Goal: Transaction & Acquisition: Purchase product/service

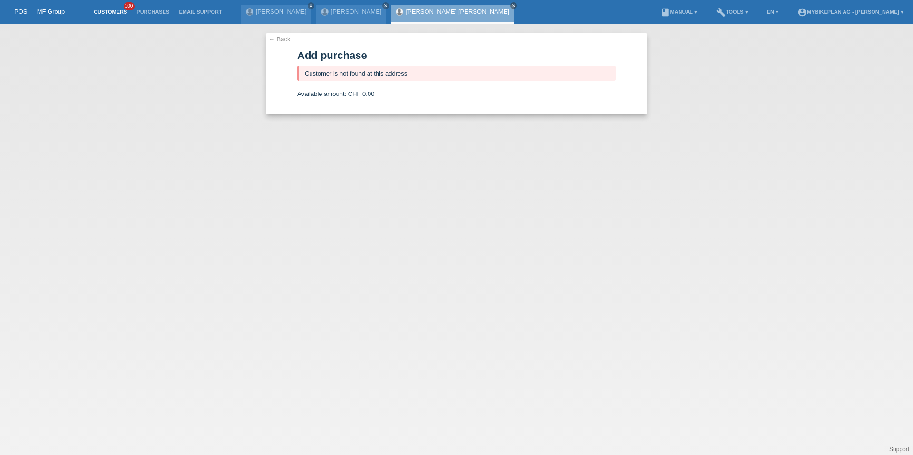
click at [112, 10] on link "Customers" at bounding box center [110, 12] width 43 height 6
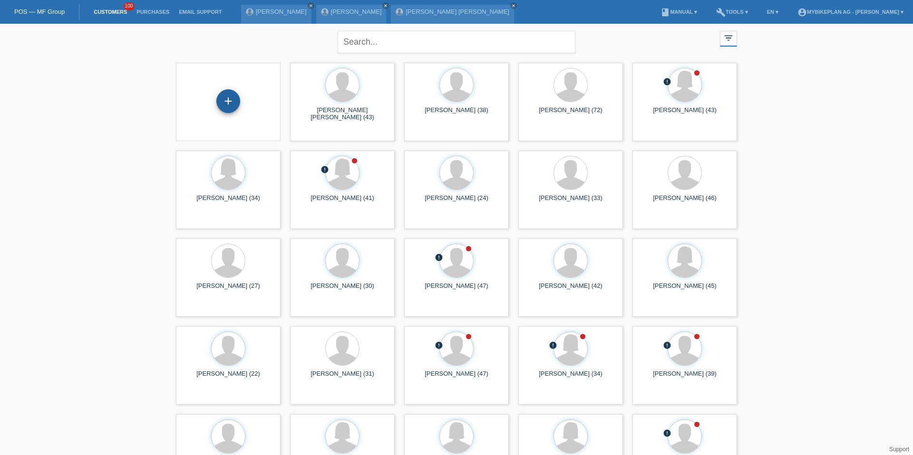
click at [224, 101] on div "+" at bounding box center [228, 101] width 24 height 24
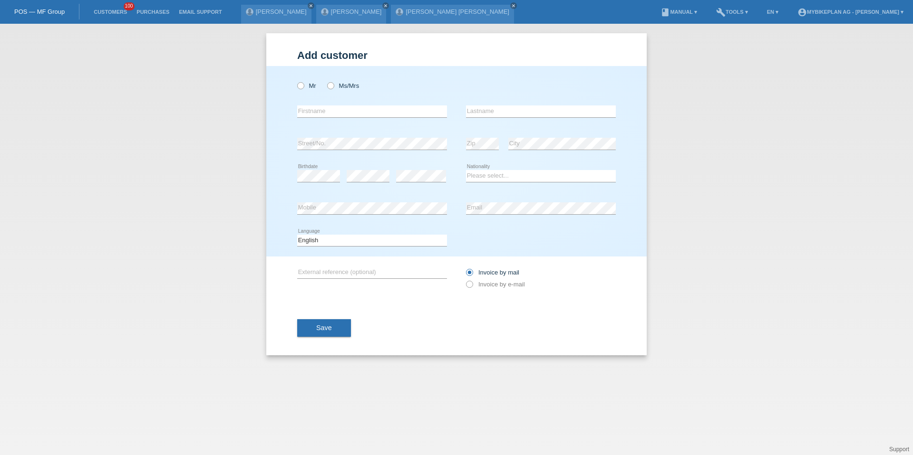
click at [296, 88] on div "Mr Ms/Mrs error Firstname Zip" at bounding box center [456, 161] width 380 height 191
click at [296, 81] on icon at bounding box center [296, 81] width 0 height 0
click at [300, 87] on input "Mr" at bounding box center [300, 85] width 6 height 6
radio input "true"
click at [306, 106] on input "text" at bounding box center [372, 112] width 150 height 12
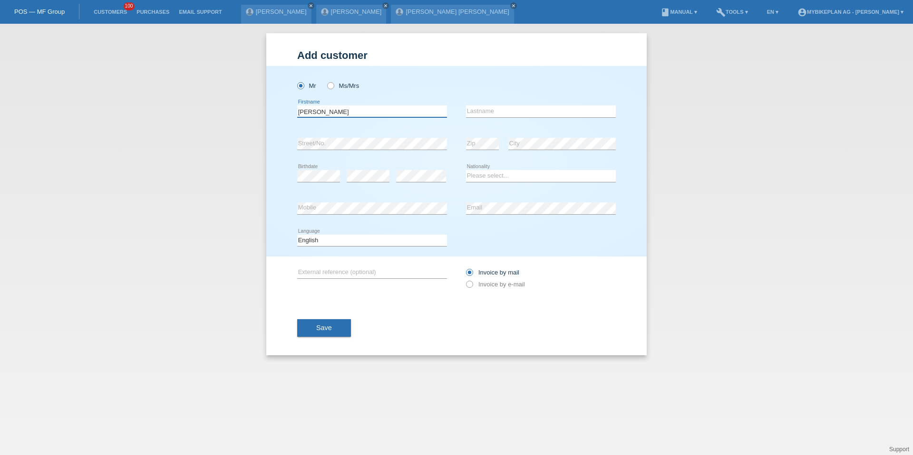
type input "Thomas"
type input "Kolter"
select select "CH"
click at [360, 241] on select "Deutsch Français Italiano English" at bounding box center [372, 240] width 150 height 11
select select "de"
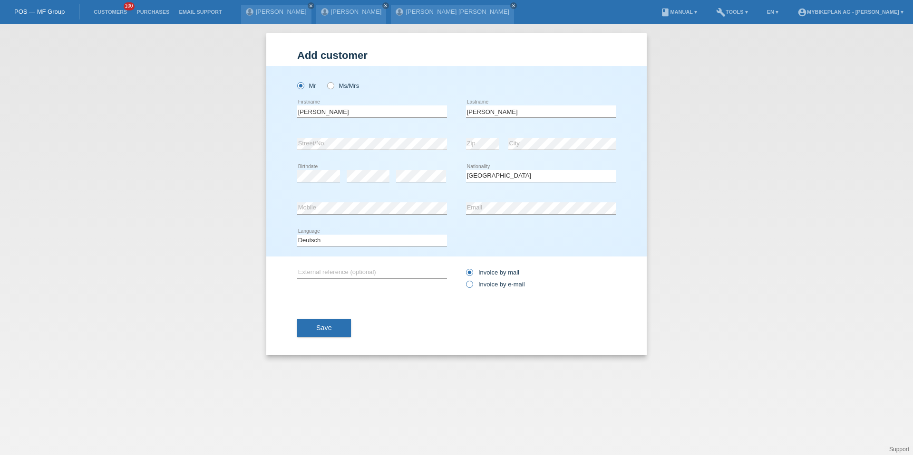
click at [490, 285] on label "Invoice by e-mail" at bounding box center [495, 284] width 59 height 7
click at [472, 285] on input "Invoice by e-mail" at bounding box center [469, 287] width 6 height 12
radio input "true"
click at [304, 327] on button "Save" at bounding box center [324, 329] width 54 height 18
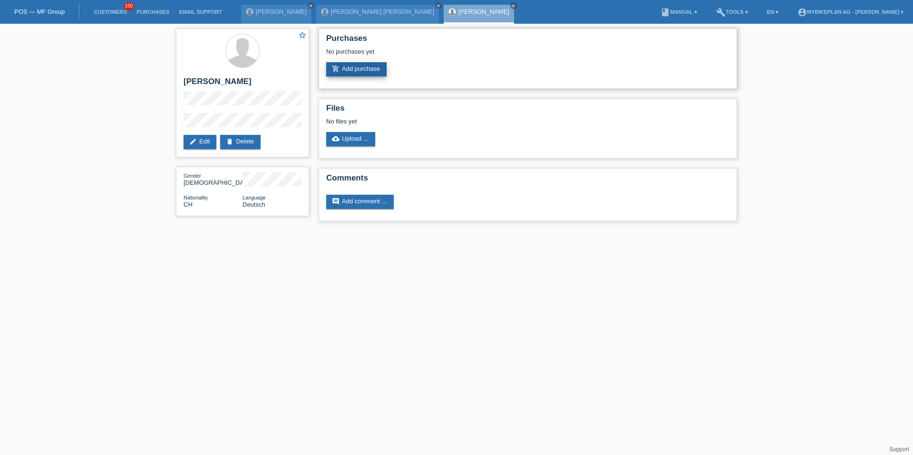
click at [352, 73] on link "add_shopping_cart Add purchase" at bounding box center [356, 69] width 60 height 14
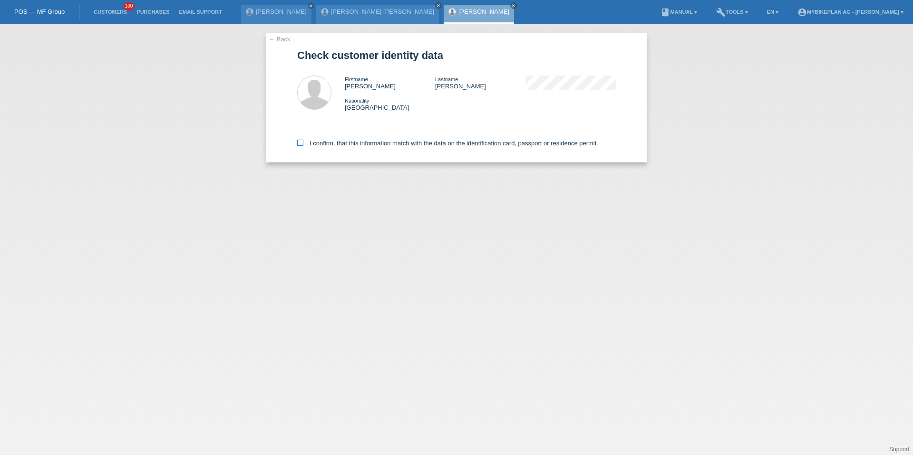
click at [346, 140] on label "I confirm, that this information match with the data on the identification card…" at bounding box center [447, 143] width 301 height 7
click at [303, 140] on input "I confirm, that this information match with the data on the identification card…" at bounding box center [300, 143] width 6 height 6
checkbox input "true"
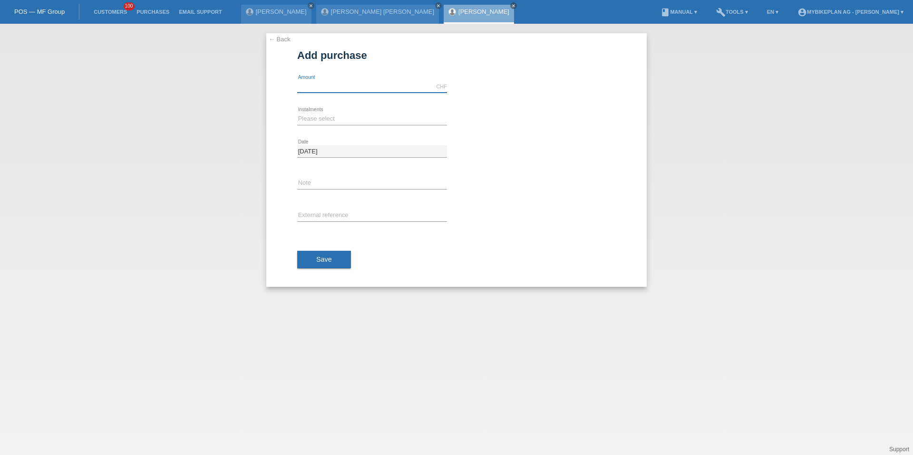
click at [343, 92] on div "CHF error Amount" at bounding box center [372, 87] width 150 height 12
type input "6999.00"
click at [313, 121] on select "Please select 6 instalments 12 instalments 18 instalments 24 instalments 36 ins…" at bounding box center [372, 118] width 150 height 11
select select "488"
click at [319, 212] on input "text" at bounding box center [372, 216] width 150 height 12
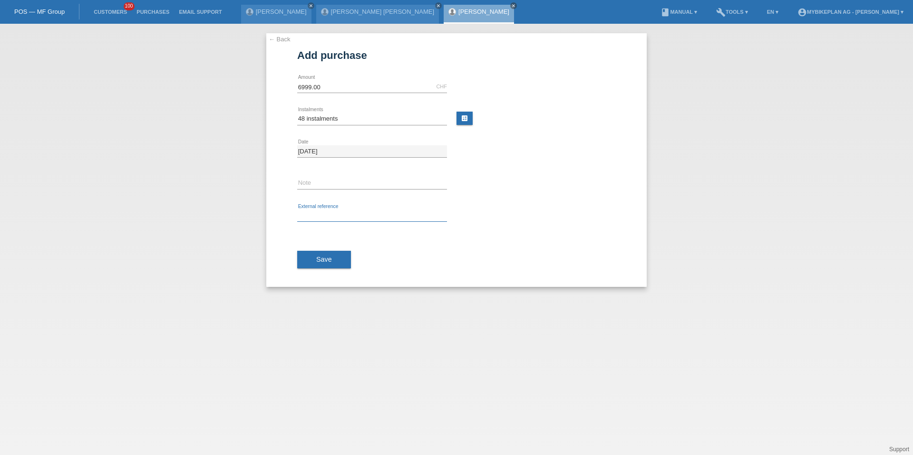
paste input "42399629187"
type input "42399629187"
click at [319, 261] on span "Save" at bounding box center [324, 260] width 16 height 8
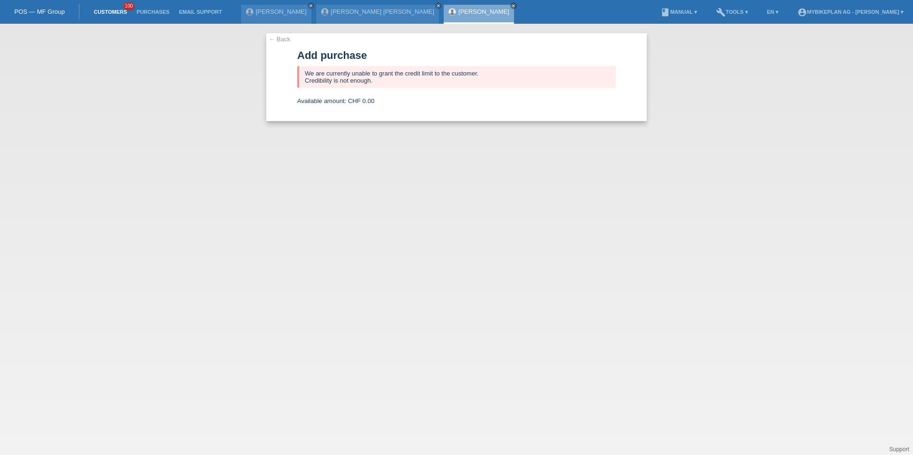
click at [122, 10] on link "Customers" at bounding box center [110, 12] width 43 height 6
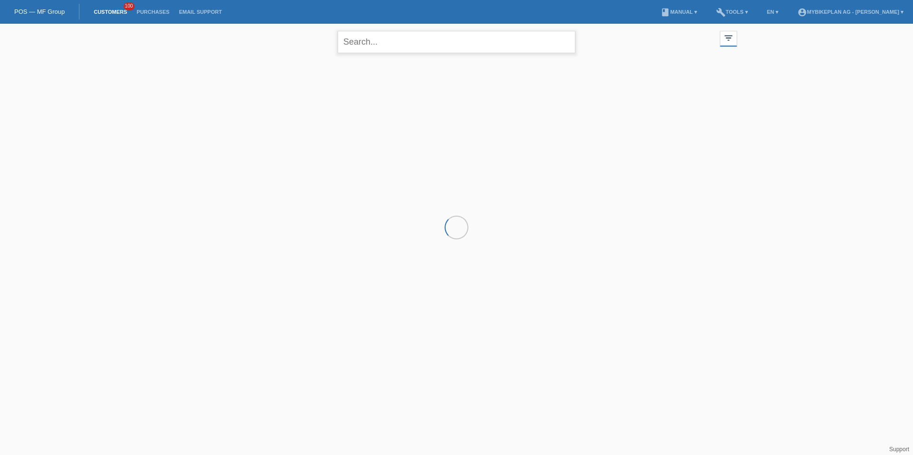
click at [363, 51] on input "text" at bounding box center [457, 42] width 238 height 22
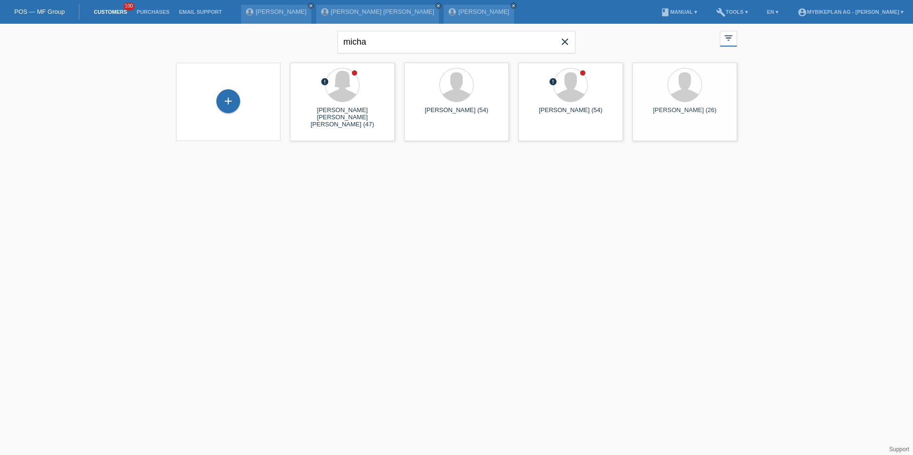
click at [283, 53] on div "micha close filter_list view_module Show all customers star Show stared custome…" at bounding box center [456, 41] width 571 height 34
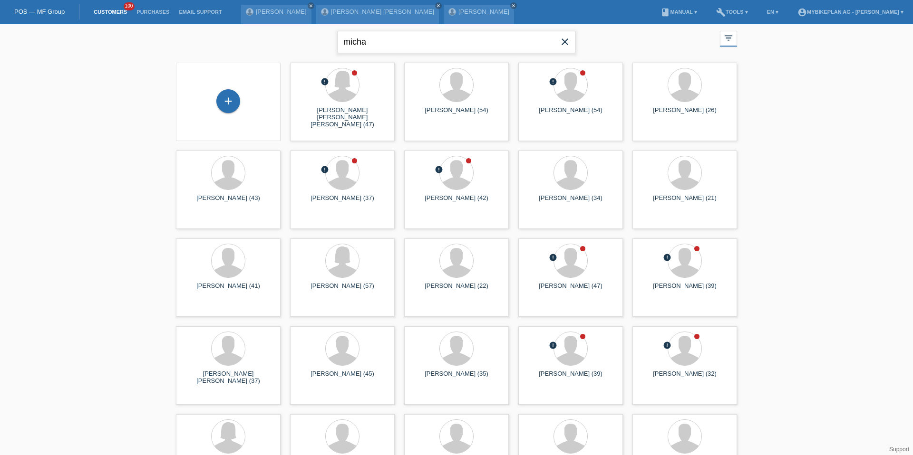
click at [448, 46] on input "micha" at bounding box center [457, 42] width 238 height 22
type input "bill"
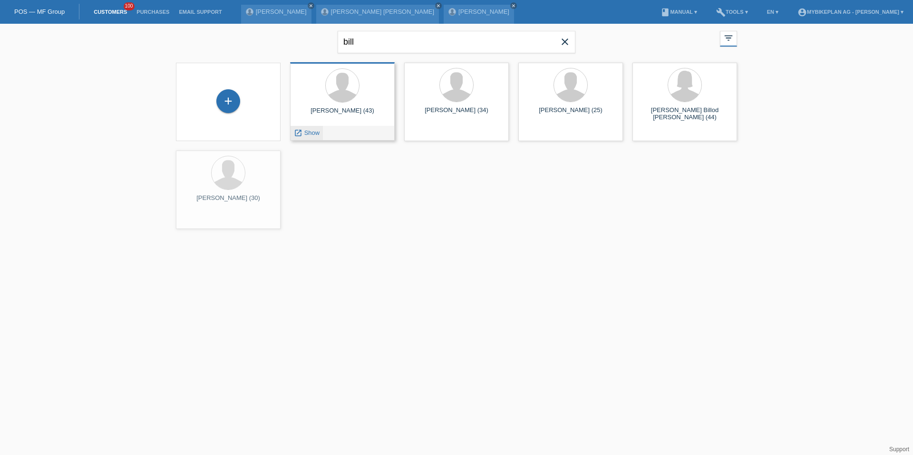
click at [312, 132] on span "Show" at bounding box center [312, 132] width 16 height 7
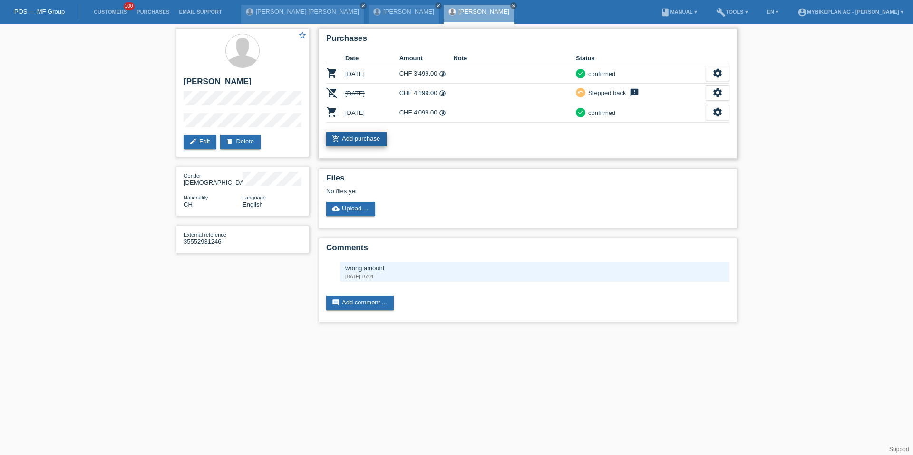
click at [345, 141] on link "add_shopping_cart Add purchase" at bounding box center [356, 139] width 60 height 14
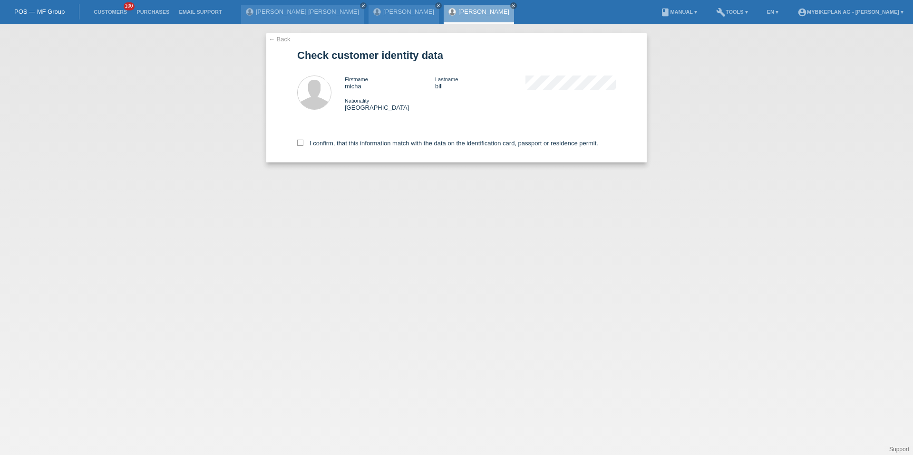
click at [345, 141] on label "I confirm, that this information match with the data on the identification card…" at bounding box center [447, 143] width 301 height 7
click at [303, 141] on input "I confirm, that this information match with the data on the identification card…" at bounding box center [300, 143] width 6 height 6
checkbox input "true"
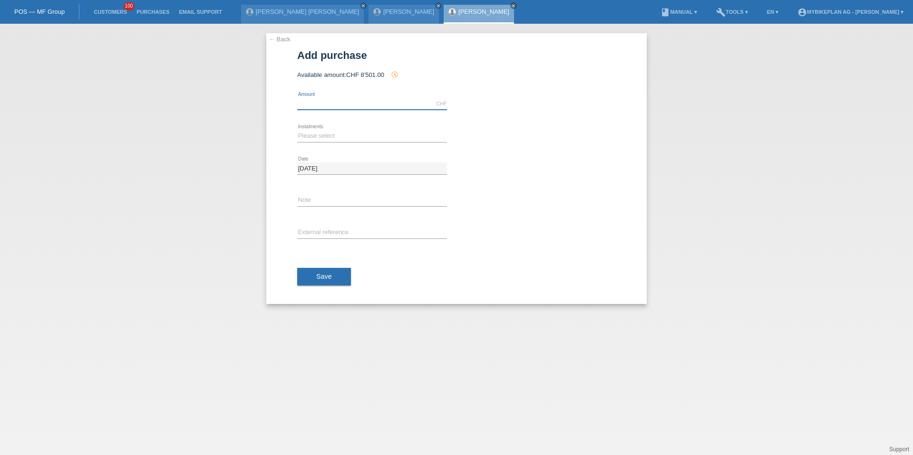
click at [360, 105] on input "text" at bounding box center [372, 104] width 150 height 12
type input "4190.00"
click at [315, 138] on select "Please select 6 instalments 12 instalments 18 instalments 24 instalments 36 ins…" at bounding box center [372, 135] width 150 height 11
select select "487"
click at [321, 234] on input "text" at bounding box center [372, 233] width 150 height 12
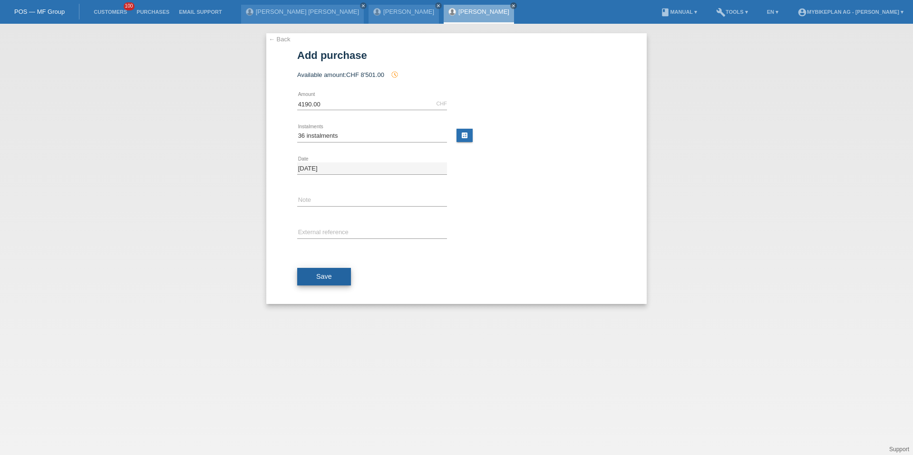
click at [323, 276] on span "Save" at bounding box center [324, 277] width 16 height 8
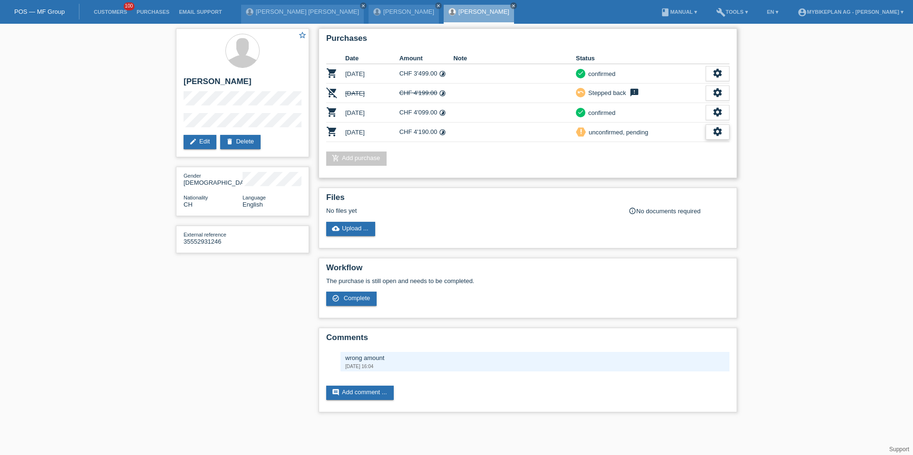
click at [712, 128] on icon "settings" at bounding box center [717, 131] width 10 height 10
click at [620, 147] on div "fullscreen Show" at bounding box center [656, 148] width 144 height 14
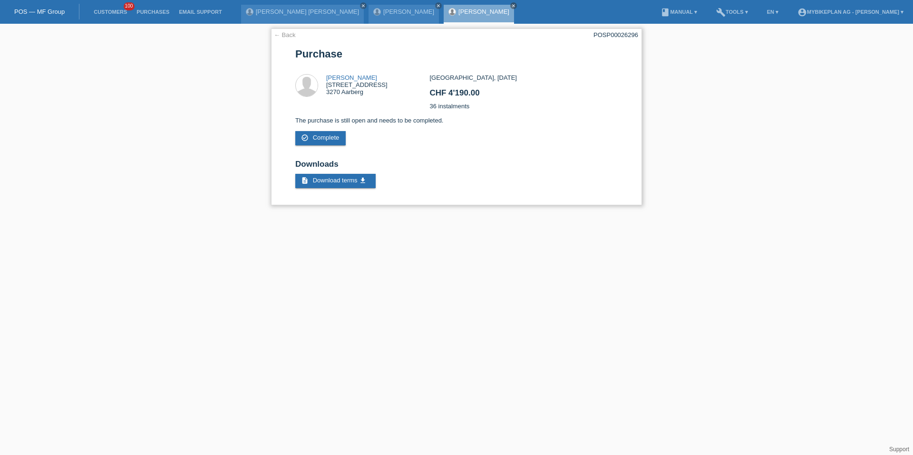
click at [628, 33] on div "POSP00026296" at bounding box center [615, 34] width 45 height 7
copy div "POSP00026296"
click at [128, 5] on span "100" at bounding box center [129, 6] width 11 height 8
click at [109, 10] on link "Customers" at bounding box center [110, 12] width 43 height 6
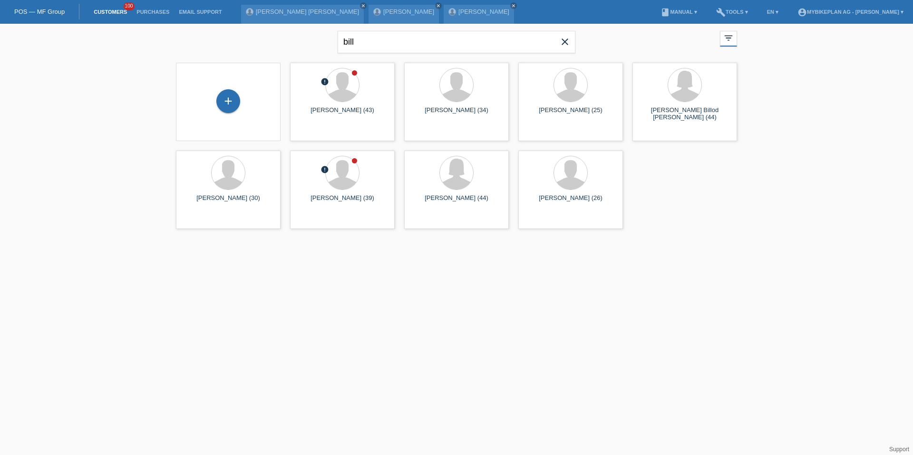
click at [563, 45] on icon "close" at bounding box center [564, 41] width 11 height 11
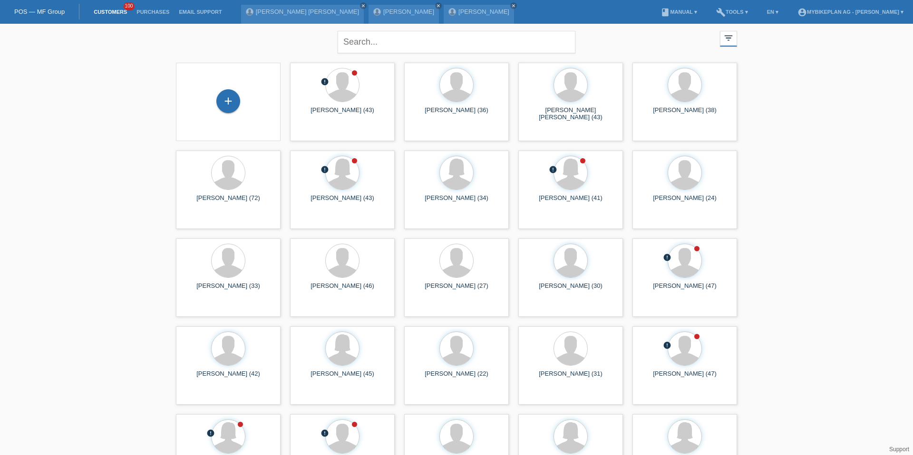
click at [241, 103] on div "+" at bounding box center [228, 101] width 89 height 25
click at [239, 103] on div "+" at bounding box center [228, 101] width 24 height 24
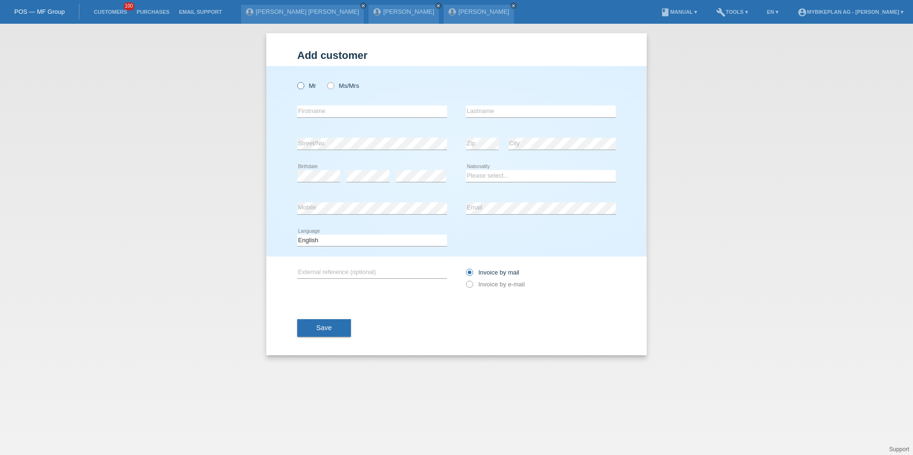
click at [296, 81] on icon at bounding box center [296, 81] width 0 height 0
click at [299, 82] on input "Mr" at bounding box center [300, 85] width 6 height 6
radio input "true"
click at [309, 105] on div "error Firstname" at bounding box center [372, 112] width 150 height 32
click at [310, 121] on div "error Firstname" at bounding box center [372, 112] width 150 height 32
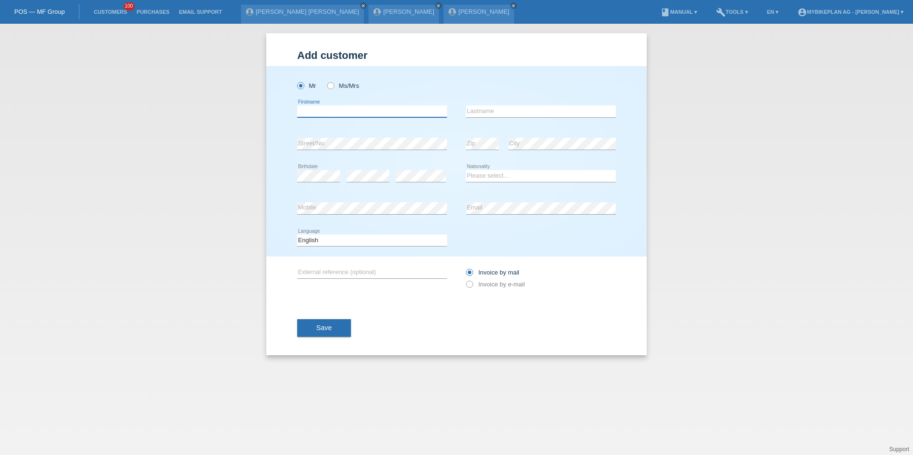
click at [313, 110] on input "text" at bounding box center [372, 112] width 150 height 12
type input "[PERSON_NAME]"
type input "Jokic"
select select "CH"
click at [322, 244] on select "Deutsch Français Italiano English" at bounding box center [372, 240] width 150 height 11
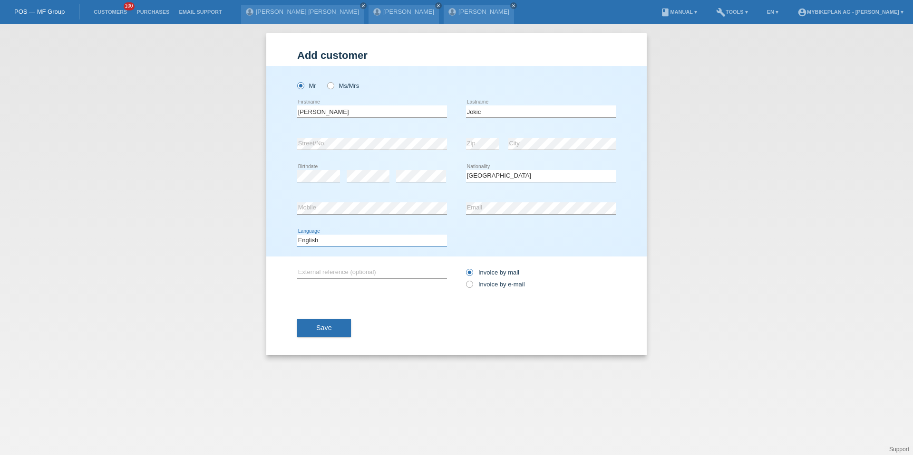
select select "de"
click at [491, 281] on label "Invoice by e-mail" at bounding box center [495, 284] width 59 height 7
click at [472, 281] on input "Invoice by e-mail" at bounding box center [469, 287] width 6 height 12
radio input "true"
click at [300, 323] on button "Save" at bounding box center [324, 329] width 54 height 18
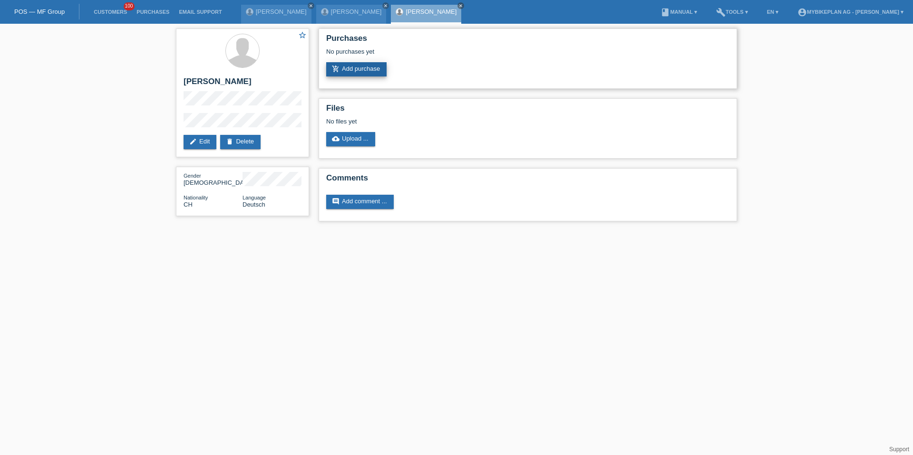
click at [368, 74] on link "add_shopping_cart Add purchase" at bounding box center [356, 69] width 60 height 14
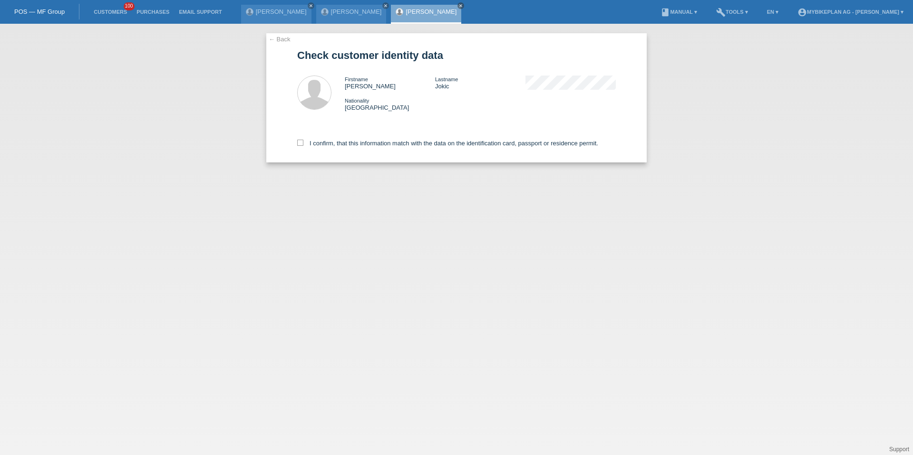
click at [355, 125] on div "I confirm, that this information match with the data on the identification card…" at bounding box center [456, 142] width 319 height 42
click at [350, 146] on label "I confirm, that this information match with the data on the identification card…" at bounding box center [447, 143] width 301 height 7
click at [303, 146] on input "I confirm, that this information match with the data on the identification card…" at bounding box center [300, 143] width 6 height 6
checkbox input "true"
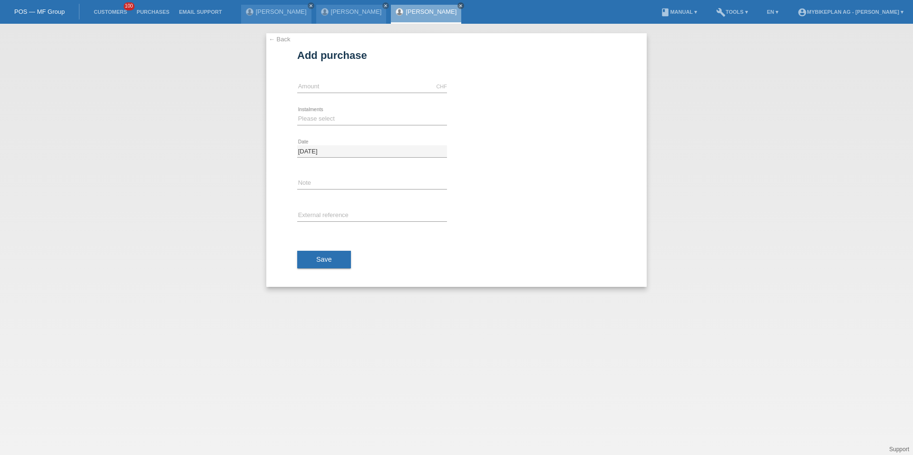
click at [347, 94] on div "CHF error Amount" at bounding box center [372, 87] width 150 height 32
click at [347, 93] on icon at bounding box center [372, 93] width 150 height 0
click at [346, 84] on input "text" at bounding box center [372, 87] width 150 height 12
type input "4298.00"
click at [321, 124] on select "Please select 6 instalments 12 instalments 18 instalments 24 instalments 36 ins…" at bounding box center [372, 118] width 150 height 11
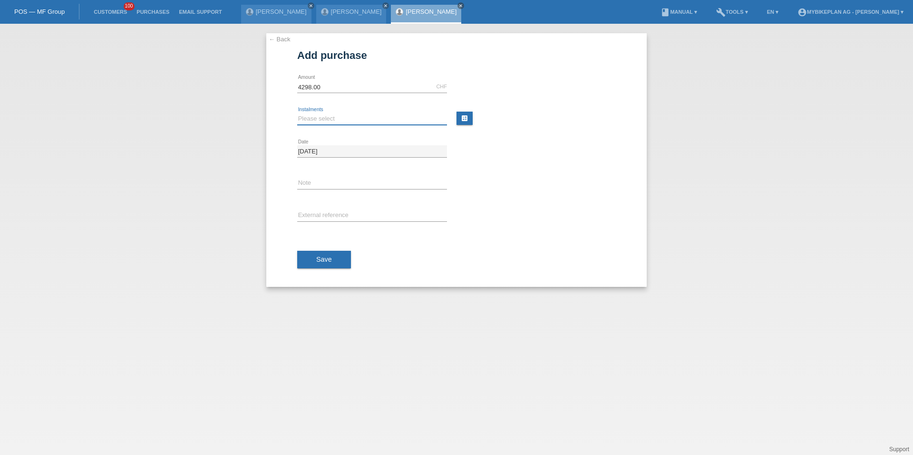
select select "487"
click at [315, 211] on input "text" at bounding box center [372, 216] width 150 height 12
paste input "42430776195"
type input "42430776195"
click at [316, 259] on span "Save" at bounding box center [324, 260] width 16 height 8
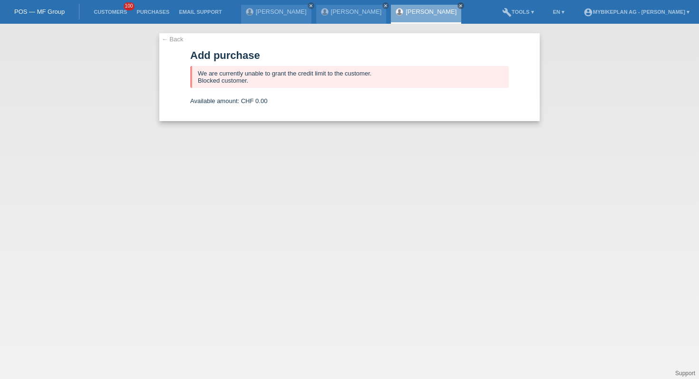
click at [170, 37] on link "← Back" at bounding box center [173, 39] width 22 height 7
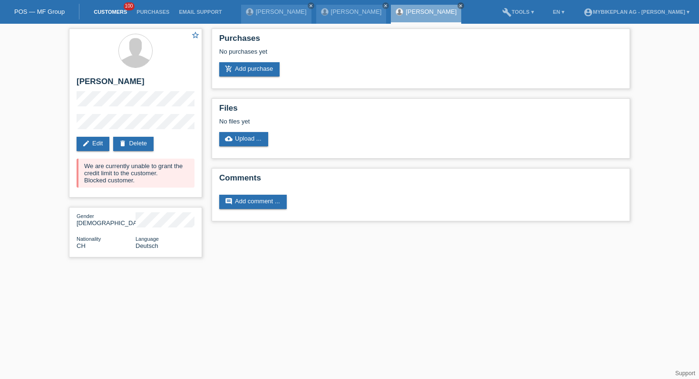
click at [101, 10] on link "Customers" at bounding box center [110, 12] width 43 height 6
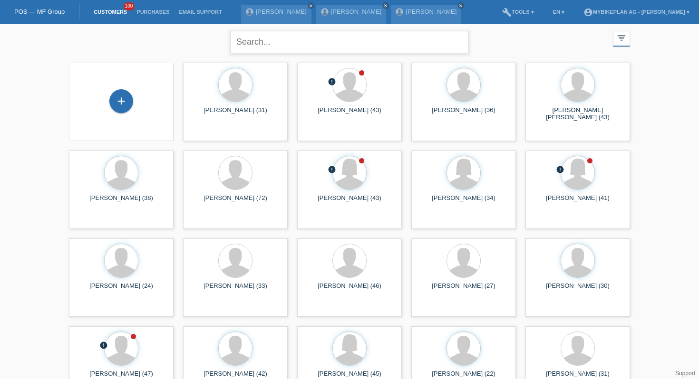
click at [290, 48] on input "text" at bounding box center [350, 42] width 238 height 22
type input "bugmann"
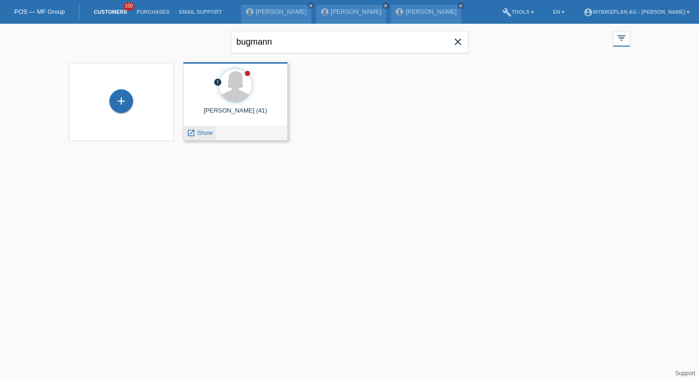
click at [200, 127] on div "launch Show" at bounding box center [200, 133] width 32 height 14
click at [202, 134] on span "Show" at bounding box center [205, 132] width 16 height 7
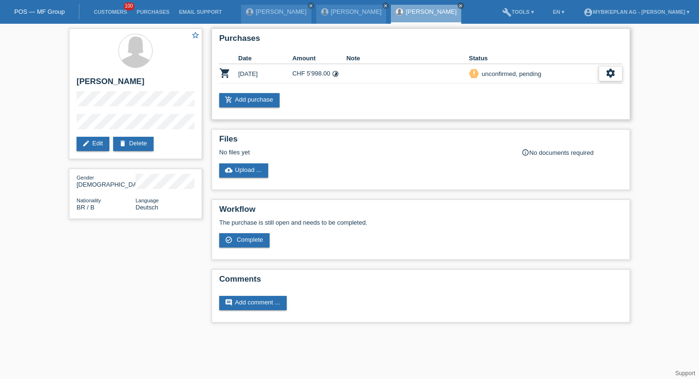
click at [618, 70] on div "settings" at bounding box center [611, 73] width 24 height 15
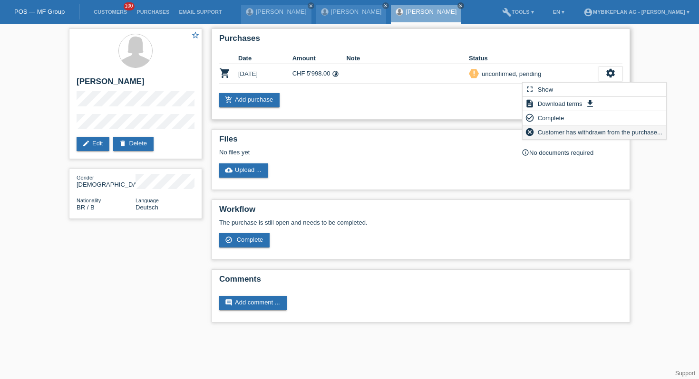
click at [546, 136] on span "Customer has withdrawn from the purchase..." at bounding box center [599, 131] width 127 height 11
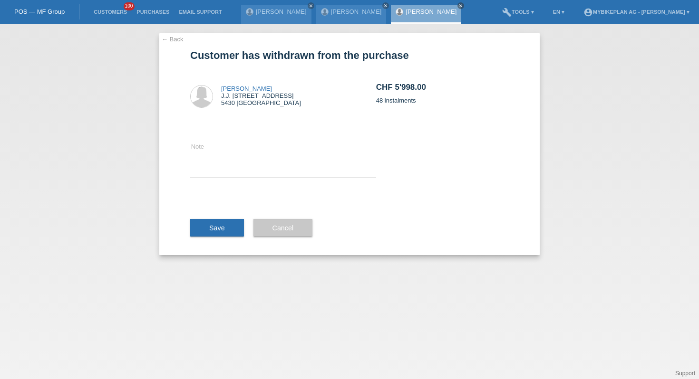
click at [287, 135] on div "Note" at bounding box center [283, 160] width 186 height 76
click at [259, 151] on textarea at bounding box center [283, 159] width 186 height 37
type textarea "double"
click at [219, 235] on button "Save" at bounding box center [217, 228] width 54 height 18
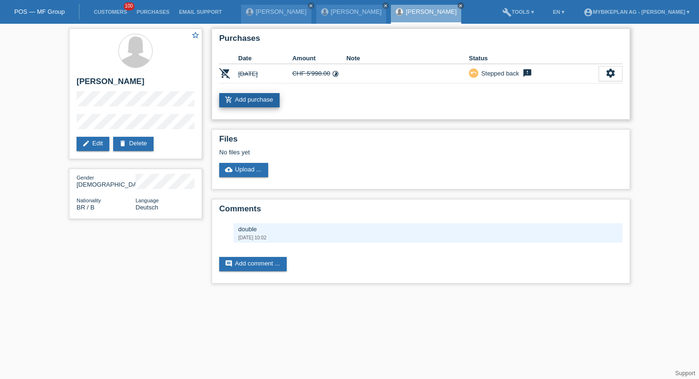
click at [247, 104] on link "add_shopping_cart Add purchase" at bounding box center [249, 100] width 60 height 14
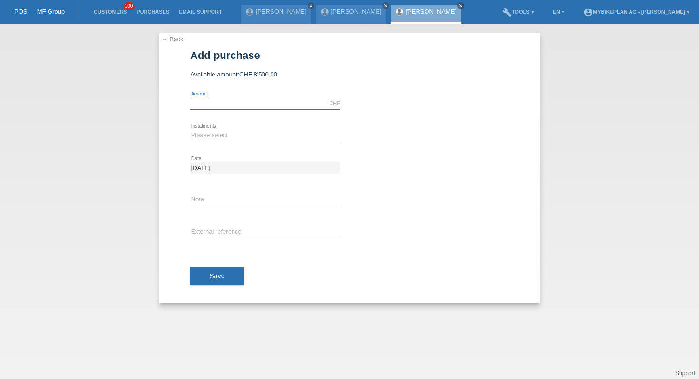
click at [247, 104] on input "text" at bounding box center [265, 103] width 150 height 12
type input "2999.00"
click at [221, 140] on select "Please select 6 instalments 12 instalments 18 instalments 24 instalments 36 ins…" at bounding box center [265, 135] width 150 height 11
select select "488"
click at [218, 235] on input "text" at bounding box center [265, 233] width 150 height 12
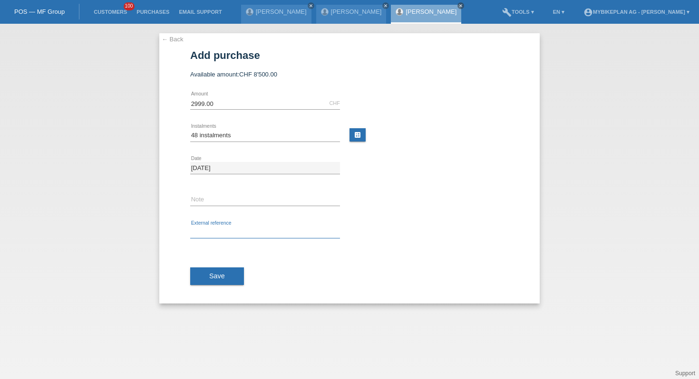
paste input "42407233409"
type input "42407233409"
click at [218, 266] on div "Save" at bounding box center [349, 276] width 319 height 55
click at [217, 279] on span "Save" at bounding box center [217, 276] width 16 height 8
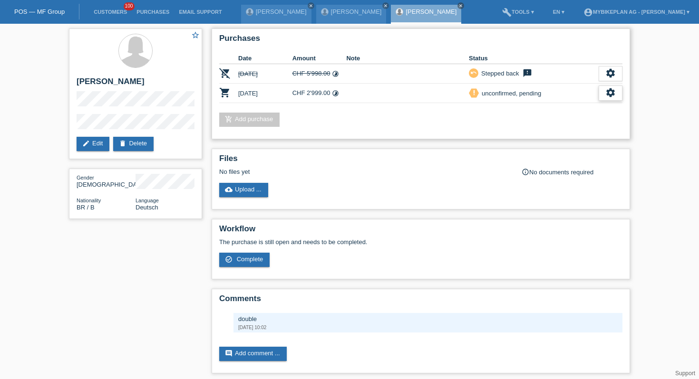
click at [611, 90] on icon "settings" at bounding box center [610, 92] width 10 height 10
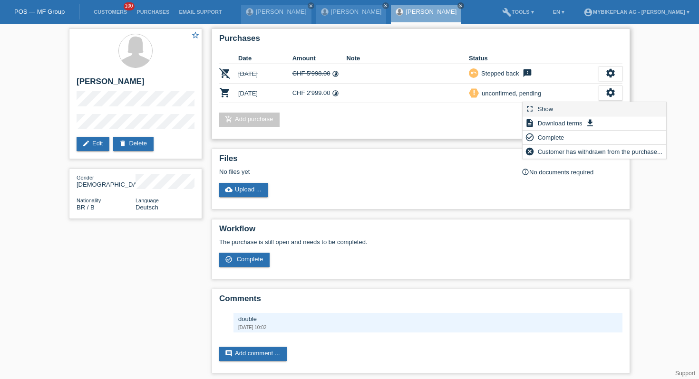
click at [580, 107] on div "fullscreen Show" at bounding box center [595, 109] width 144 height 14
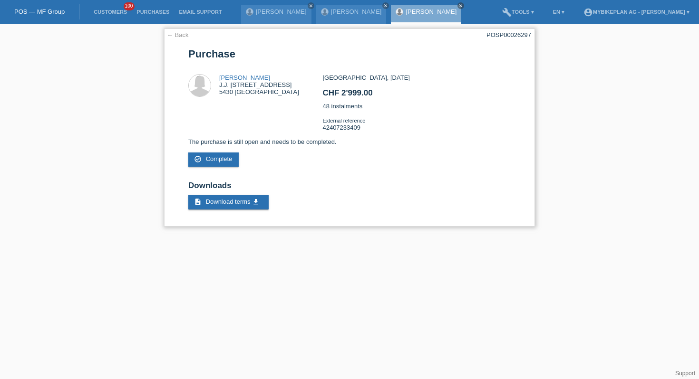
click at [522, 37] on div "POSP00026297" at bounding box center [508, 34] width 45 height 7
copy div "POSP00026297"
